Goal: Task Accomplishment & Management: Use online tool/utility

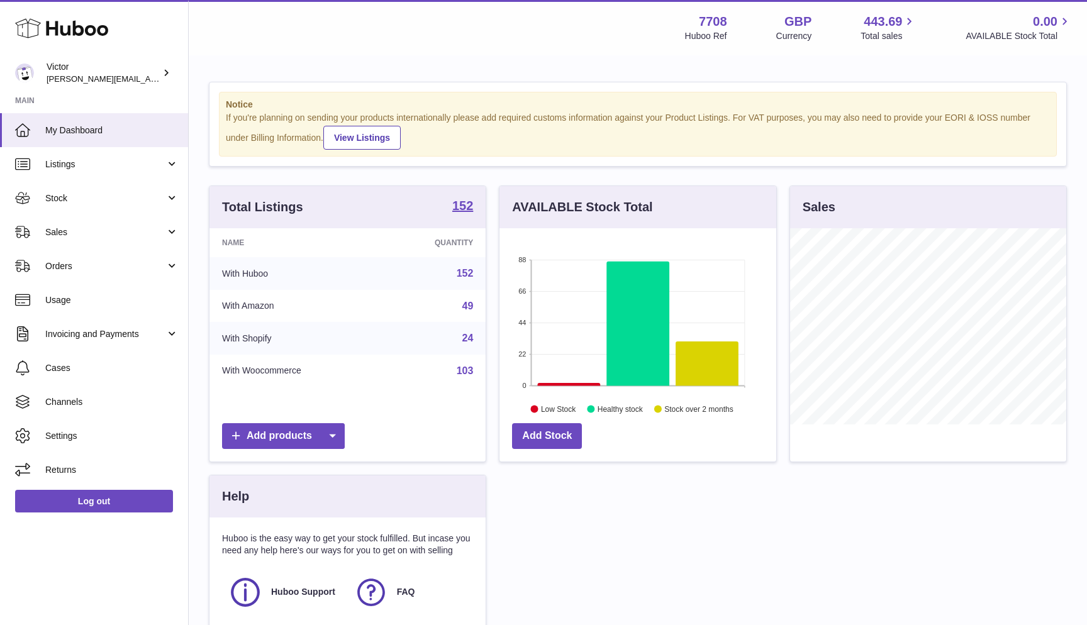
scroll to position [196, 277]
click at [86, 237] on link "Sales" at bounding box center [94, 232] width 188 height 34
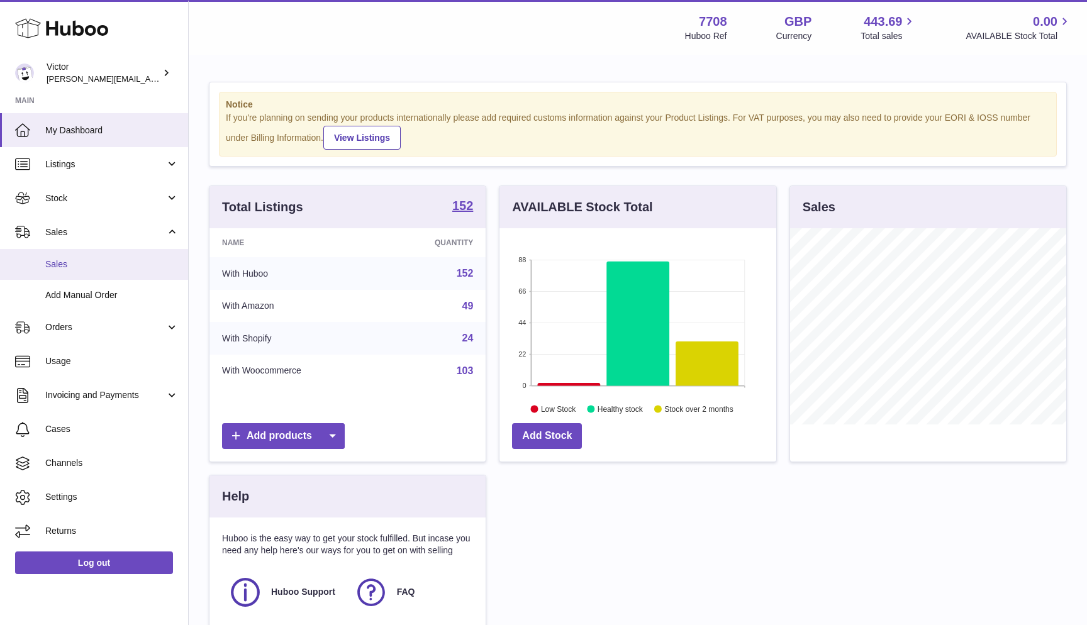
click at [86, 254] on link "Sales" at bounding box center [94, 264] width 188 height 31
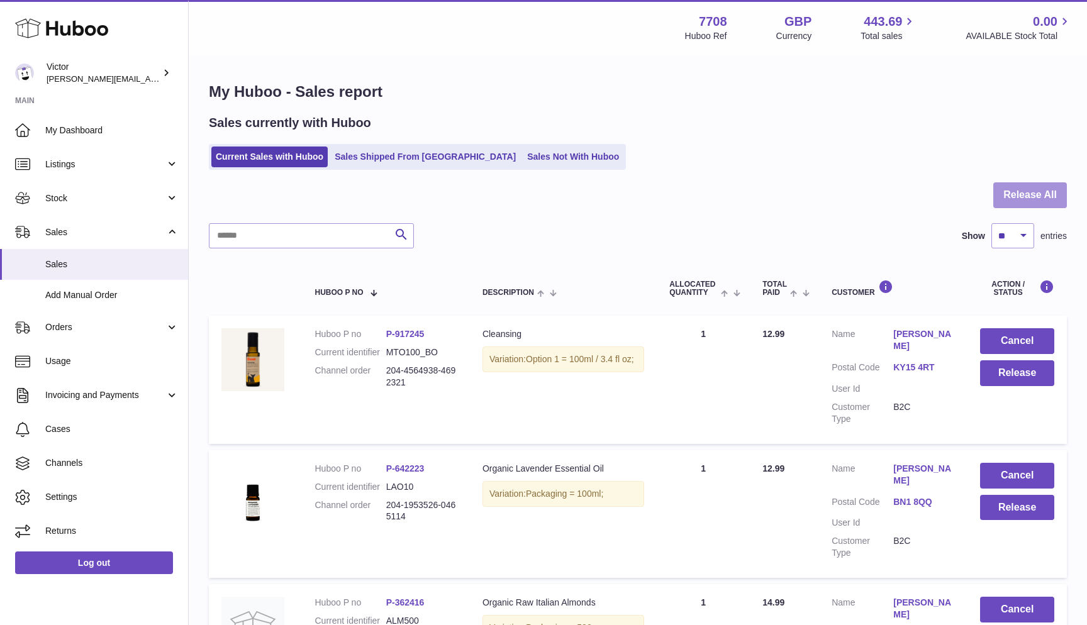
click at [1053, 192] on button "Release All" at bounding box center [1031, 195] width 74 height 26
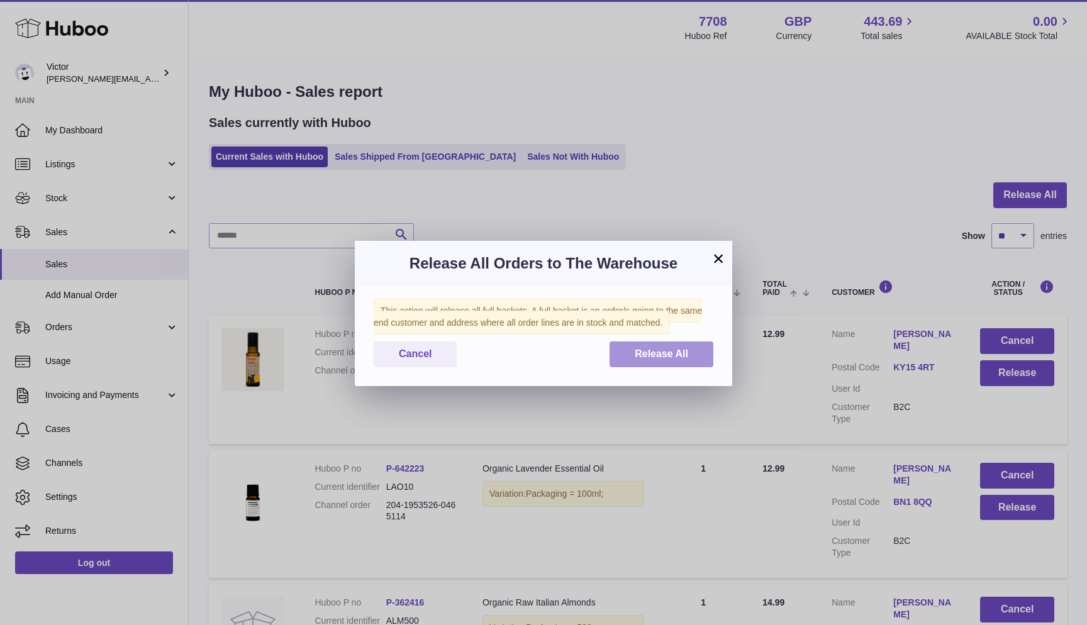
click at [705, 358] on button "Release All" at bounding box center [662, 355] width 104 height 26
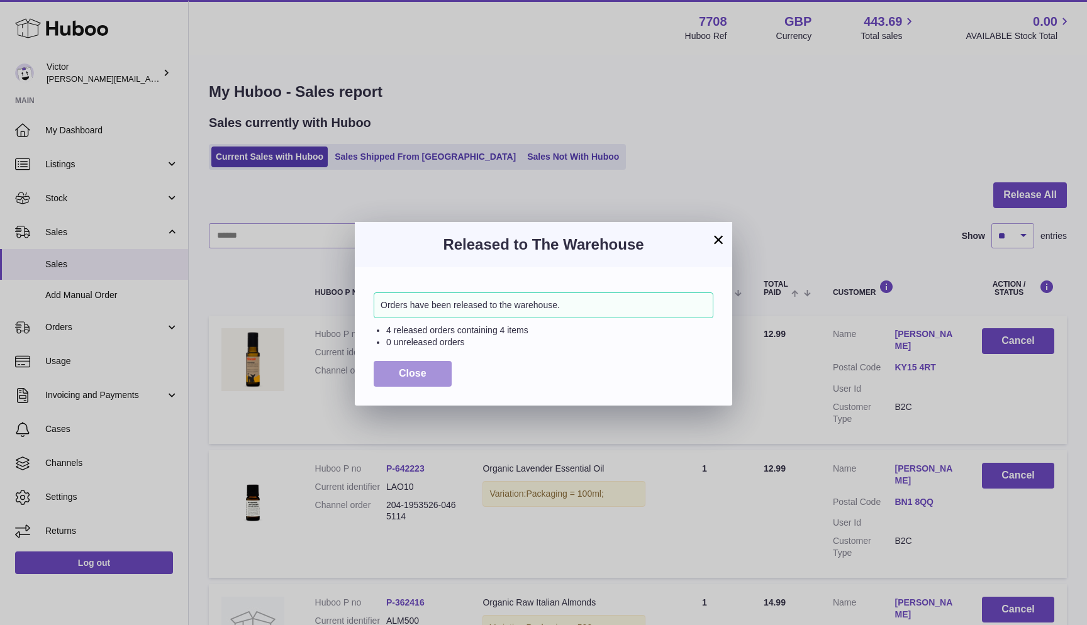
click at [384, 369] on button "Close" at bounding box center [413, 374] width 78 height 26
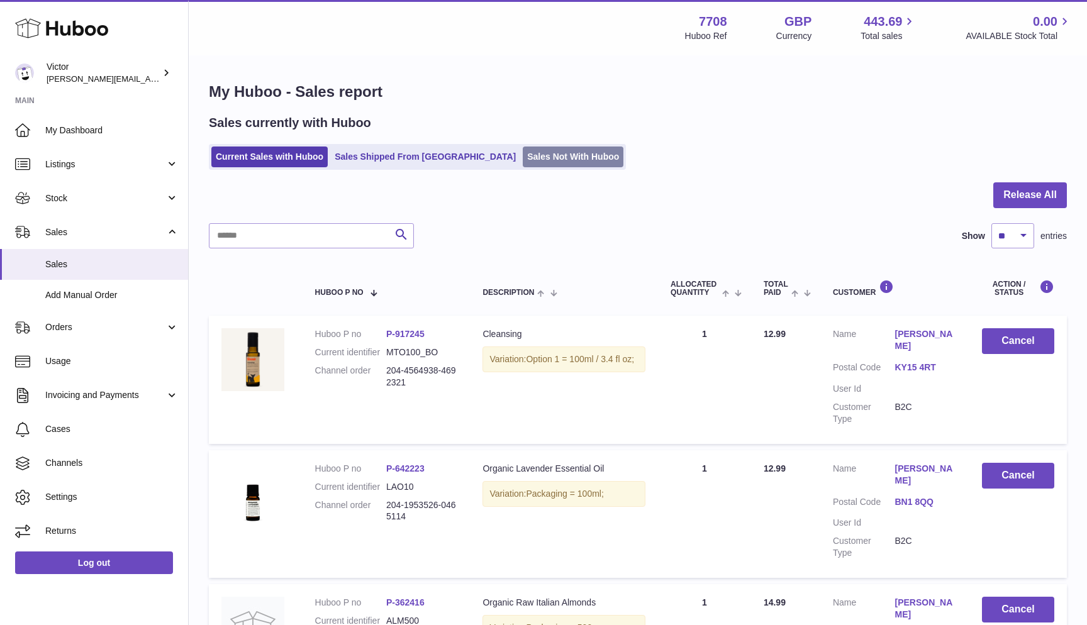
click at [523, 154] on link "Sales Not With Huboo" at bounding box center [573, 157] width 101 height 21
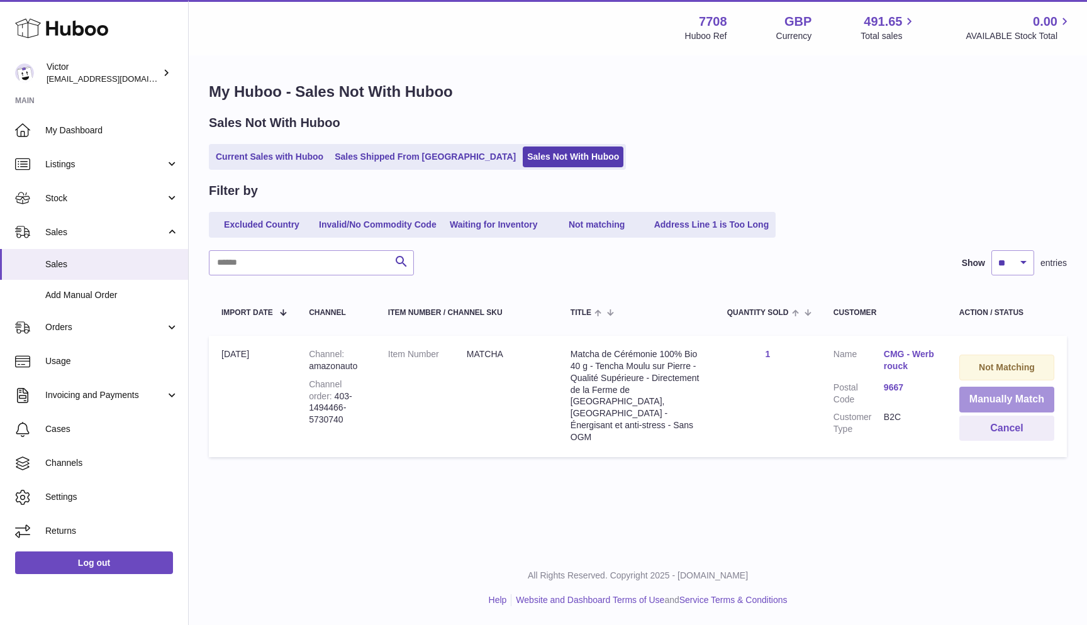
click at [990, 397] on button "Manually Match" at bounding box center [1007, 400] width 95 height 26
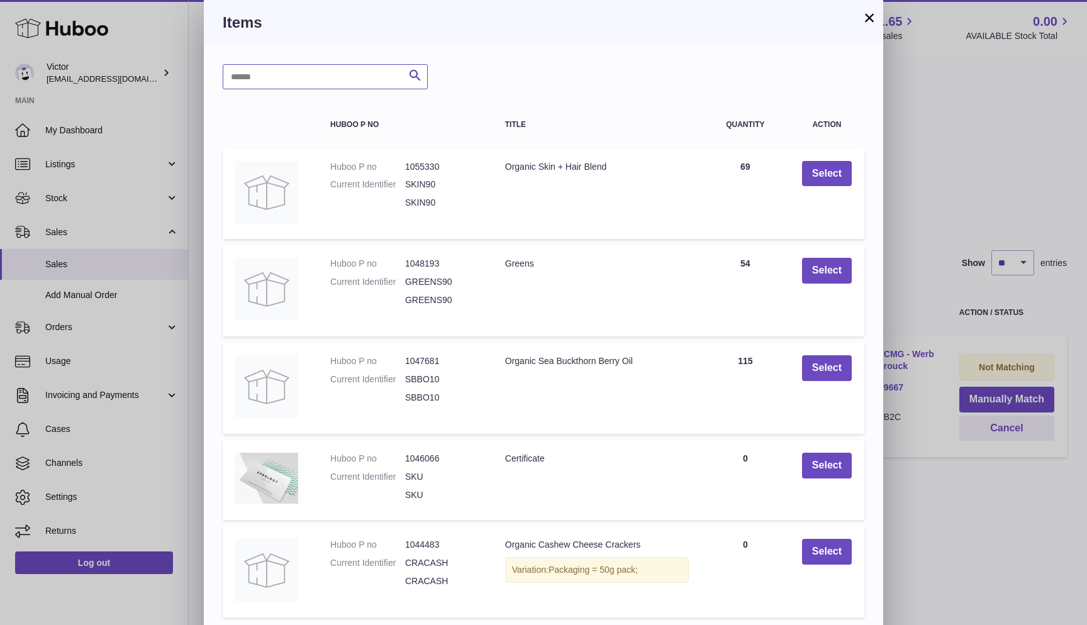
click at [278, 76] on input "text" at bounding box center [325, 76] width 205 height 25
type input "******"
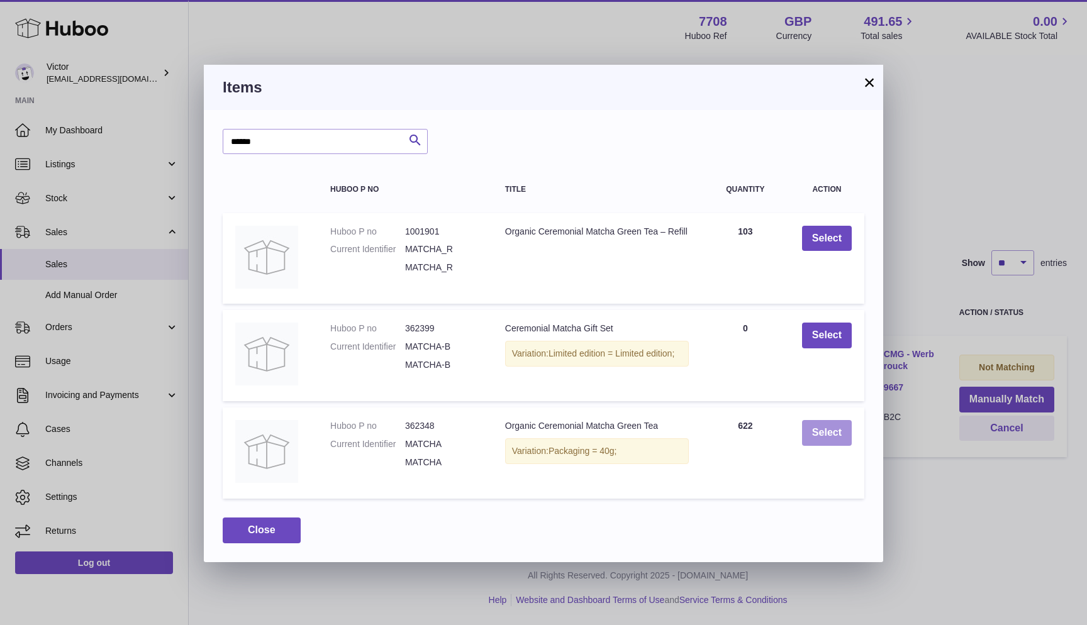
click at [822, 430] on button "Select" at bounding box center [827, 433] width 50 height 26
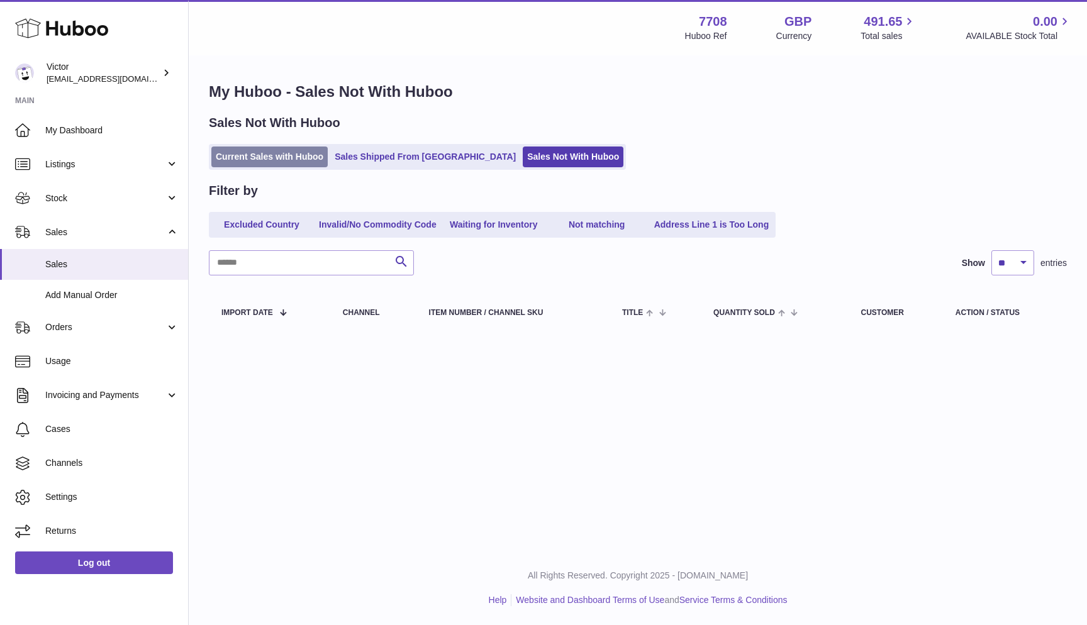
click at [266, 160] on link "Current Sales with Huboo" at bounding box center [269, 157] width 116 height 21
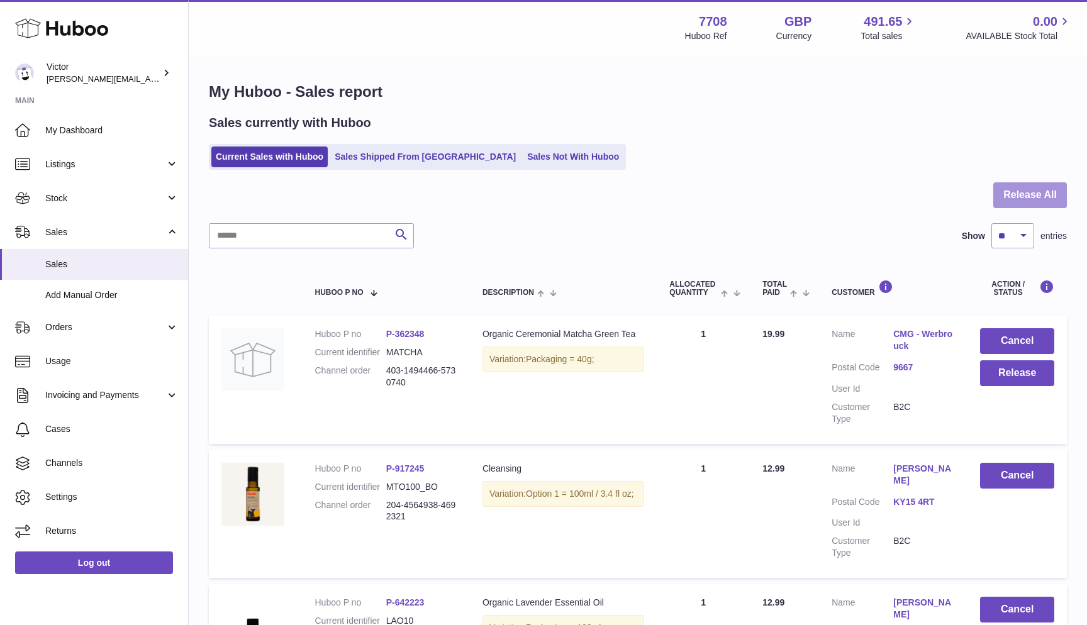
click at [1052, 193] on button "Release All" at bounding box center [1031, 195] width 74 height 26
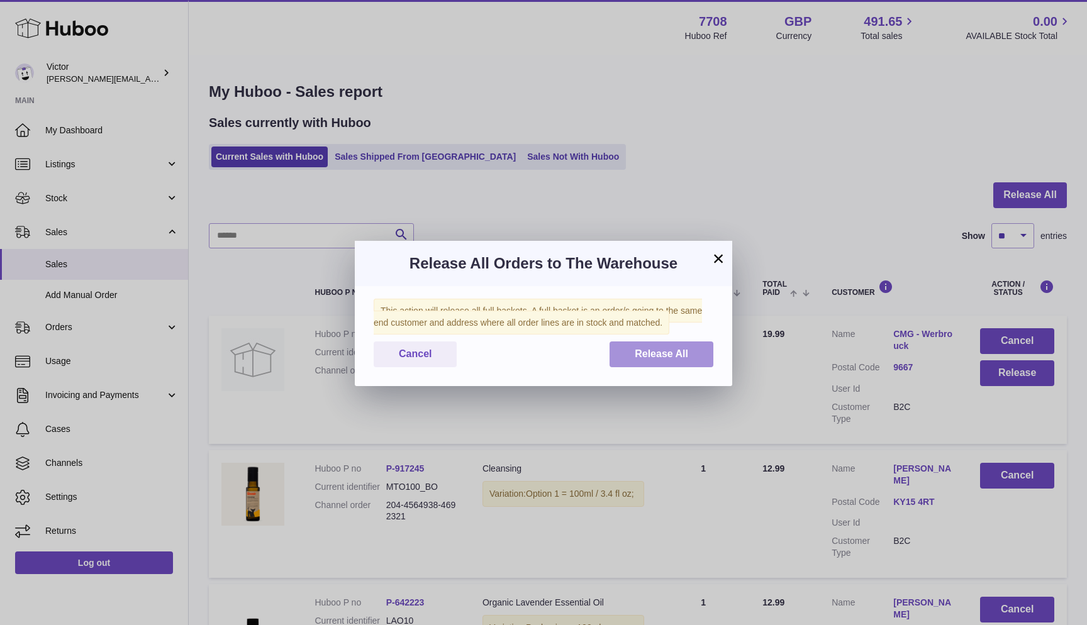
click at [667, 349] on span "Release All" at bounding box center [661, 354] width 53 height 11
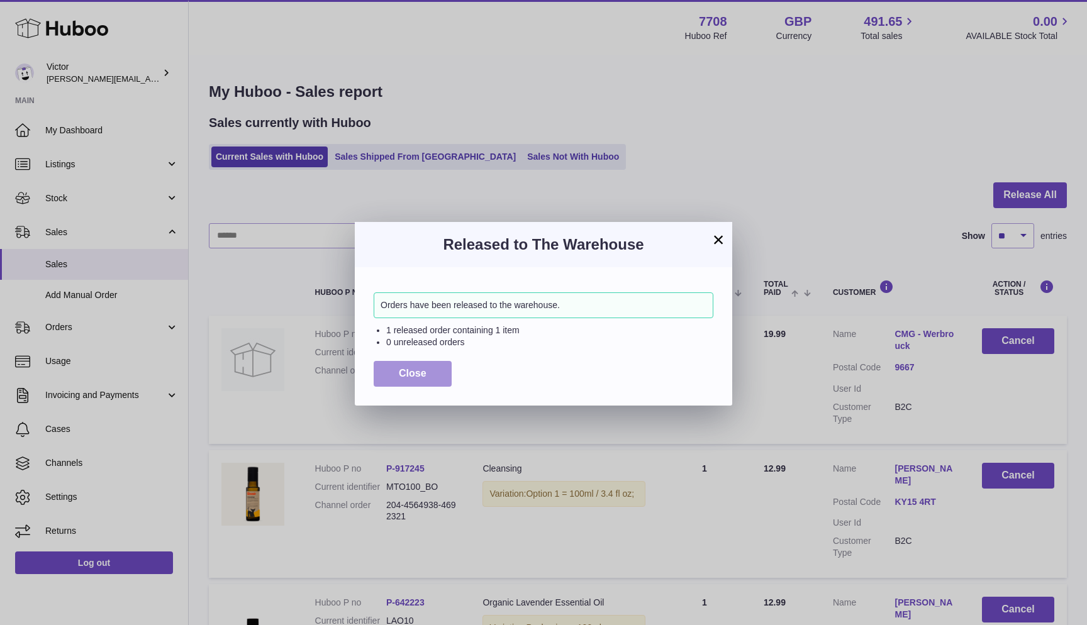
click at [400, 373] on span "Close" at bounding box center [413, 373] width 28 height 11
